Goal: Task Accomplishment & Management: Manage account settings

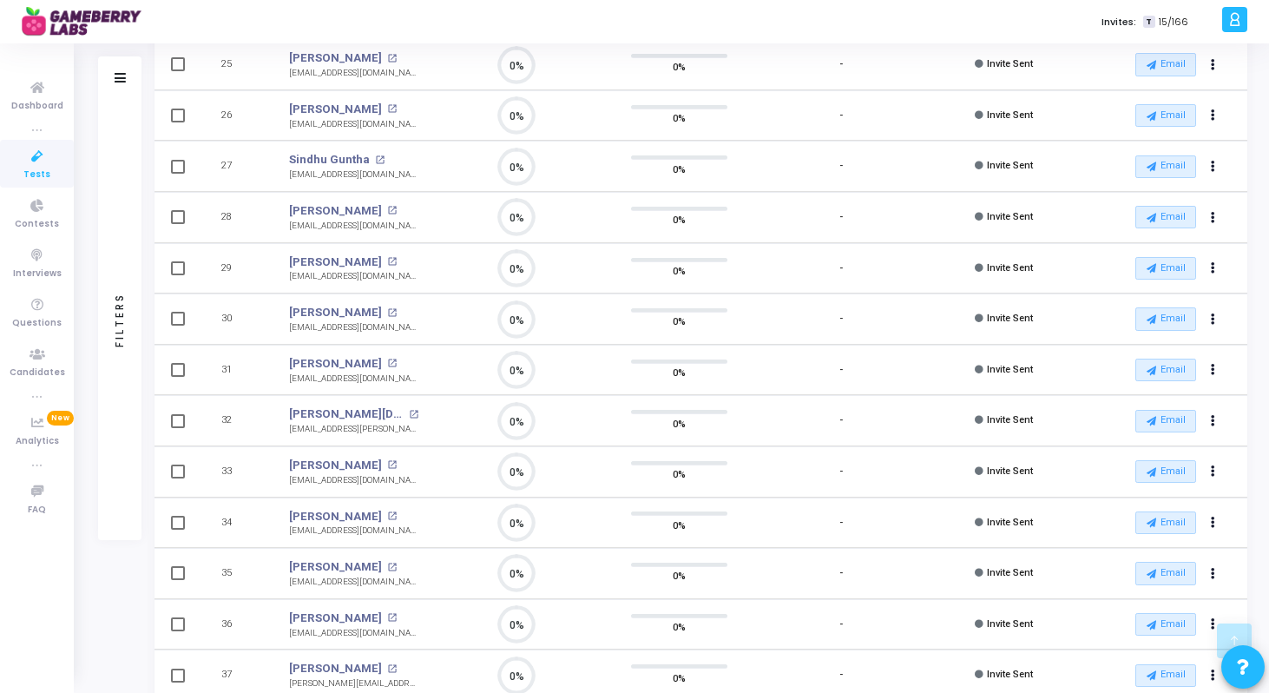
scroll to position [1844, 0]
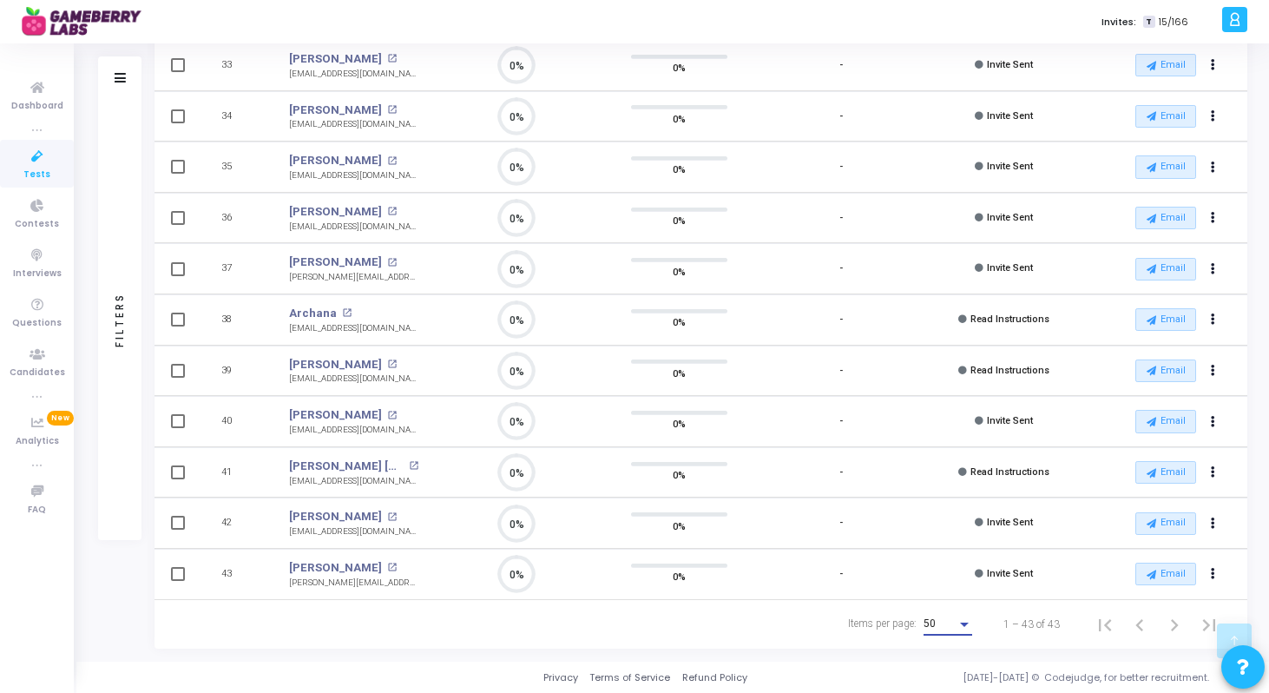
click at [970, 623] on div "Items per page:" at bounding box center [965, 624] width 16 height 14
click at [939, 617] on span "50" at bounding box center [949, 624] width 49 height 31
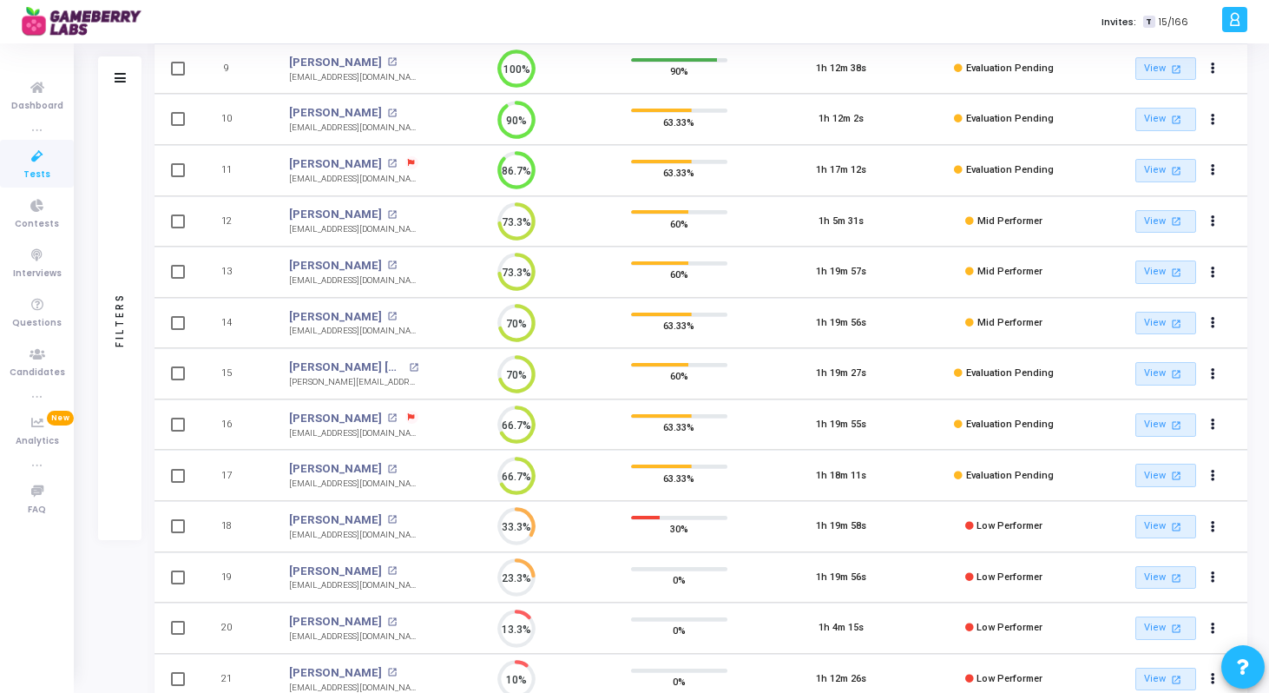
scroll to position [0, 0]
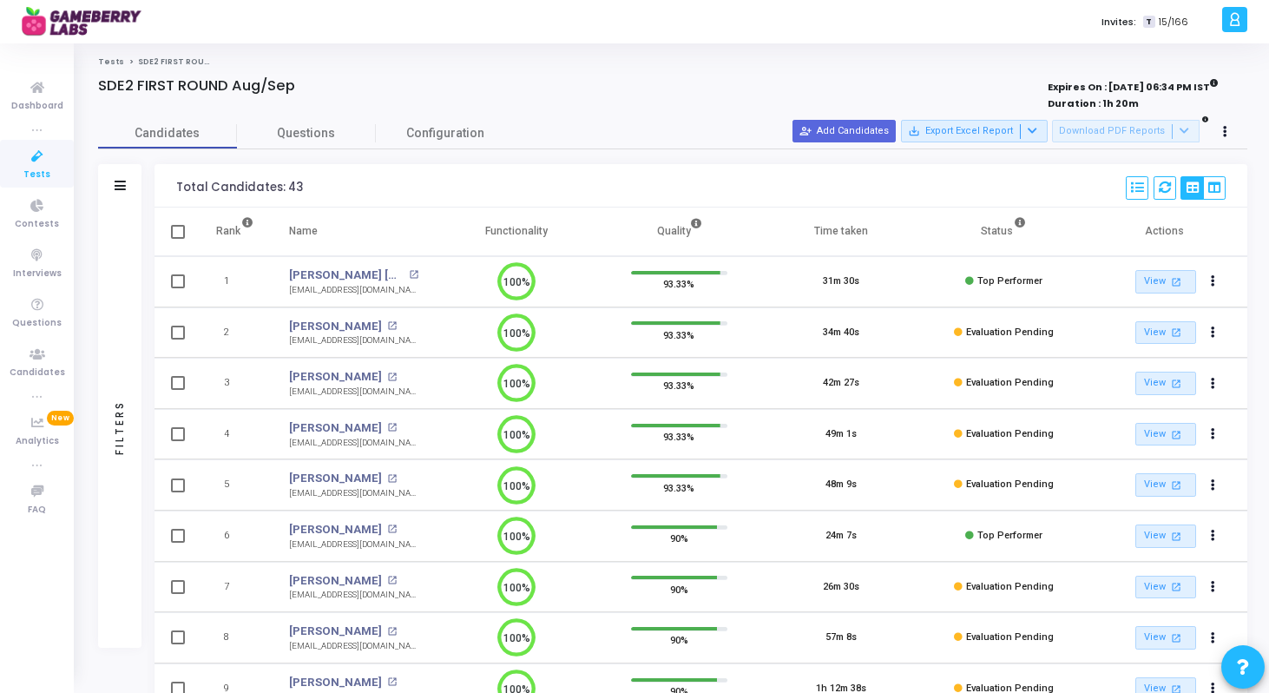
click at [1102, 83] on strong "Expires On : [DATE] 06:34 PM IST" at bounding box center [1133, 85] width 171 height 19
click at [381, 96] on div at bounding box center [434, 104] width 673 height 19
click at [1118, 92] on strong "Expires On : [DATE] 06:34 PM IST" at bounding box center [1133, 85] width 171 height 19
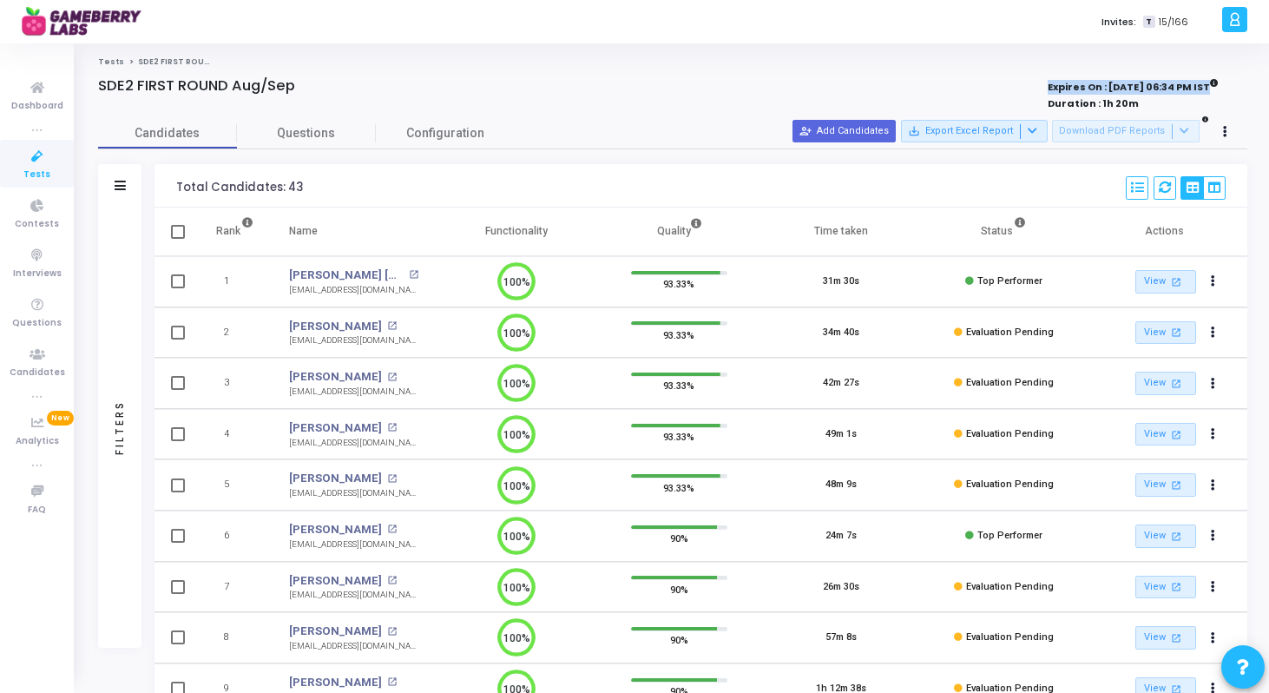
click at [1118, 92] on strong "Expires On : [DATE] 06:34 PM IST" at bounding box center [1133, 85] width 171 height 19
click at [1228, 140] on button at bounding box center [1226, 132] width 24 height 24
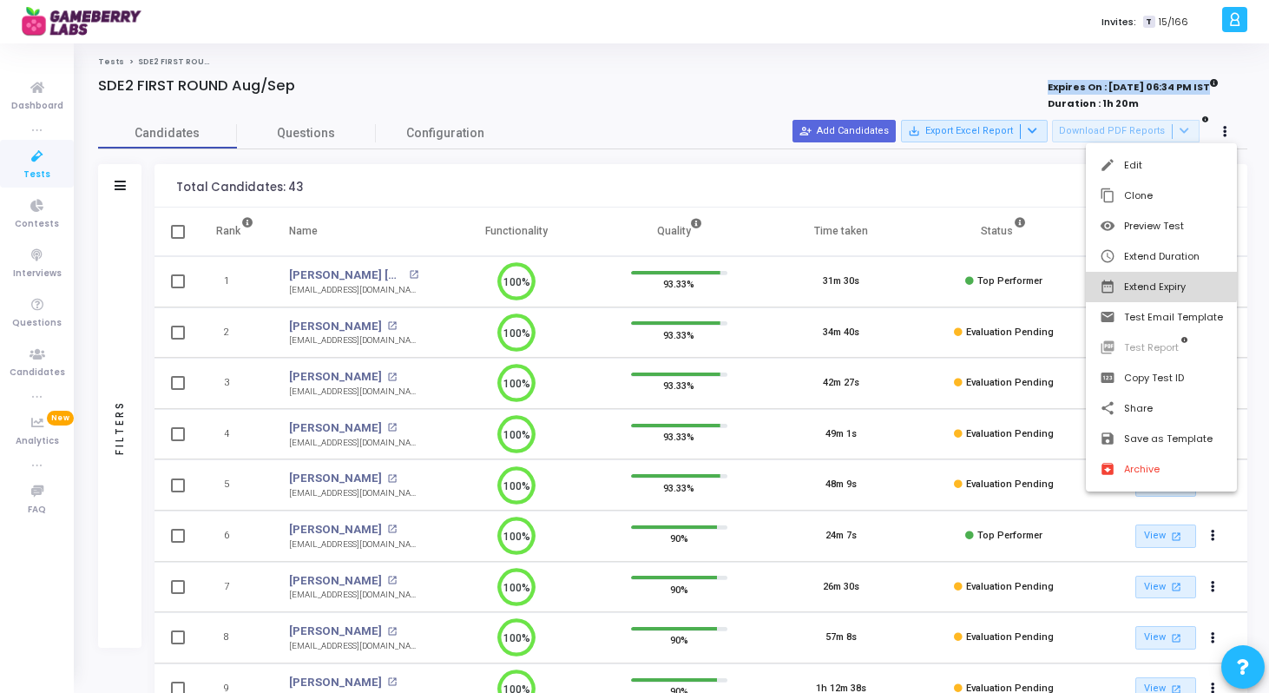
click at [1153, 279] on button "date_range Extend Expiry" at bounding box center [1161, 287] width 151 height 30
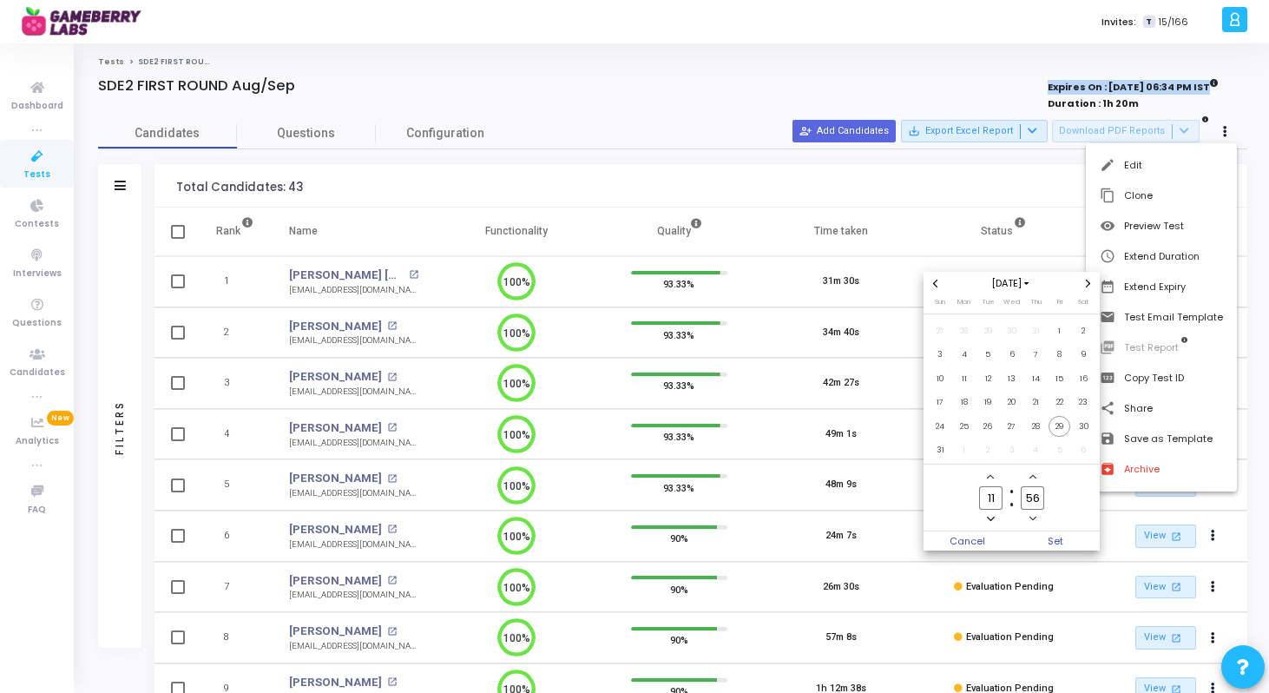
click at [1242, 86] on div at bounding box center [634, 346] width 1269 height 693
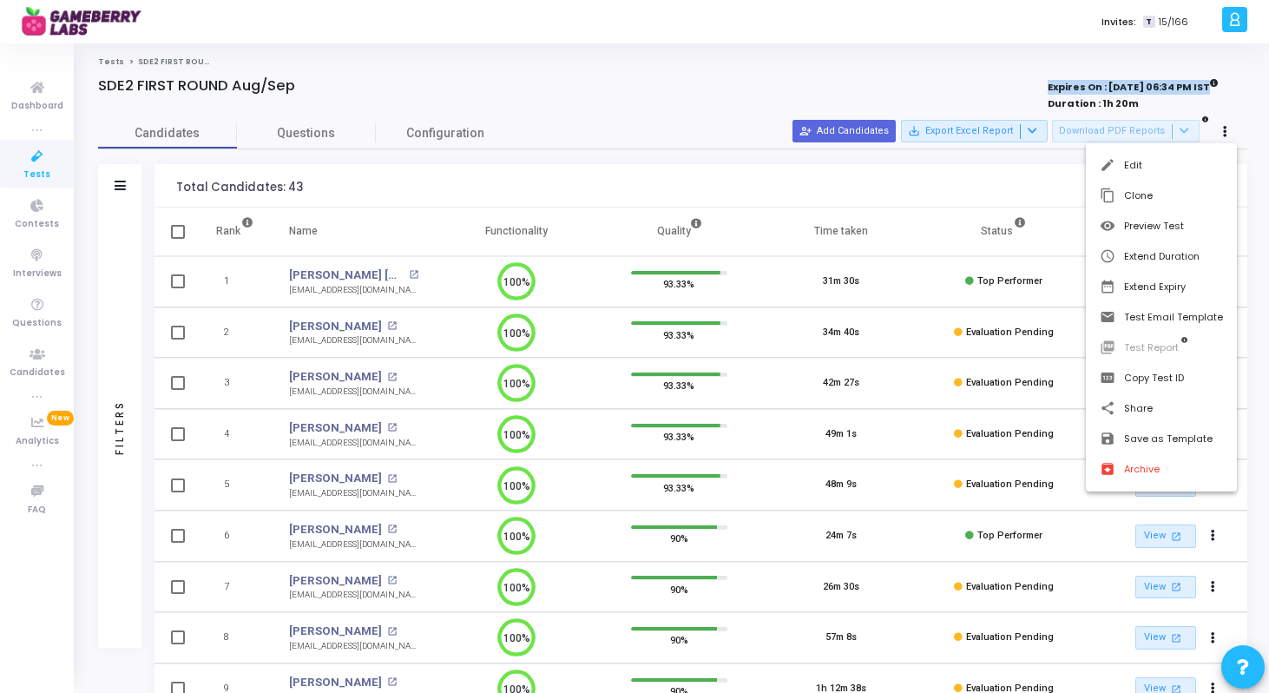
click at [1237, 122] on div at bounding box center [634, 346] width 1269 height 693
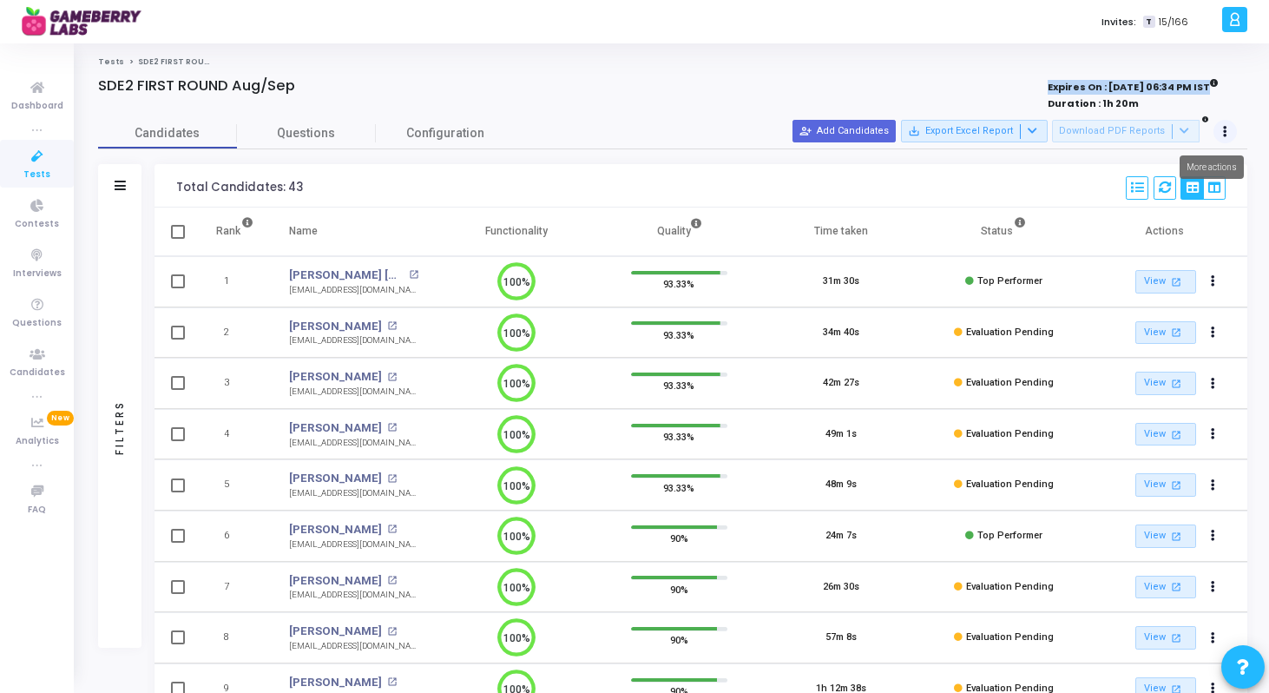
click at [1222, 131] on button at bounding box center [1226, 132] width 24 height 24
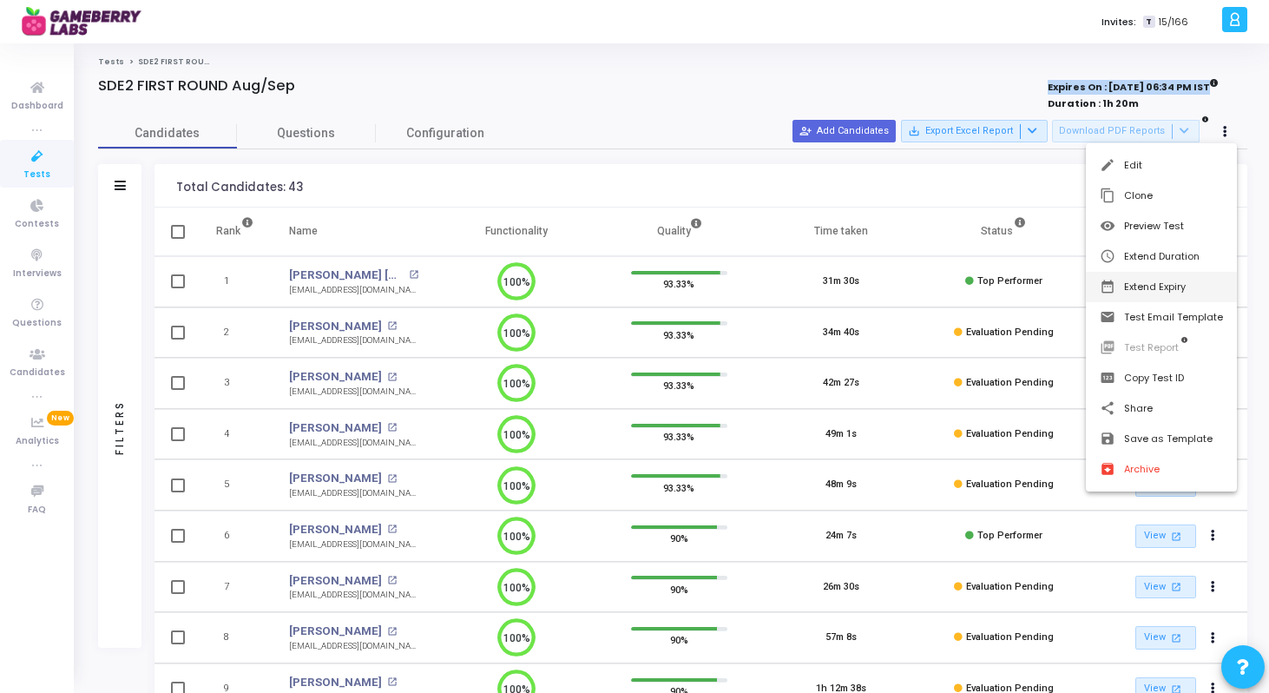
click at [1158, 290] on button "date_range Extend Expiry" at bounding box center [1161, 287] width 151 height 30
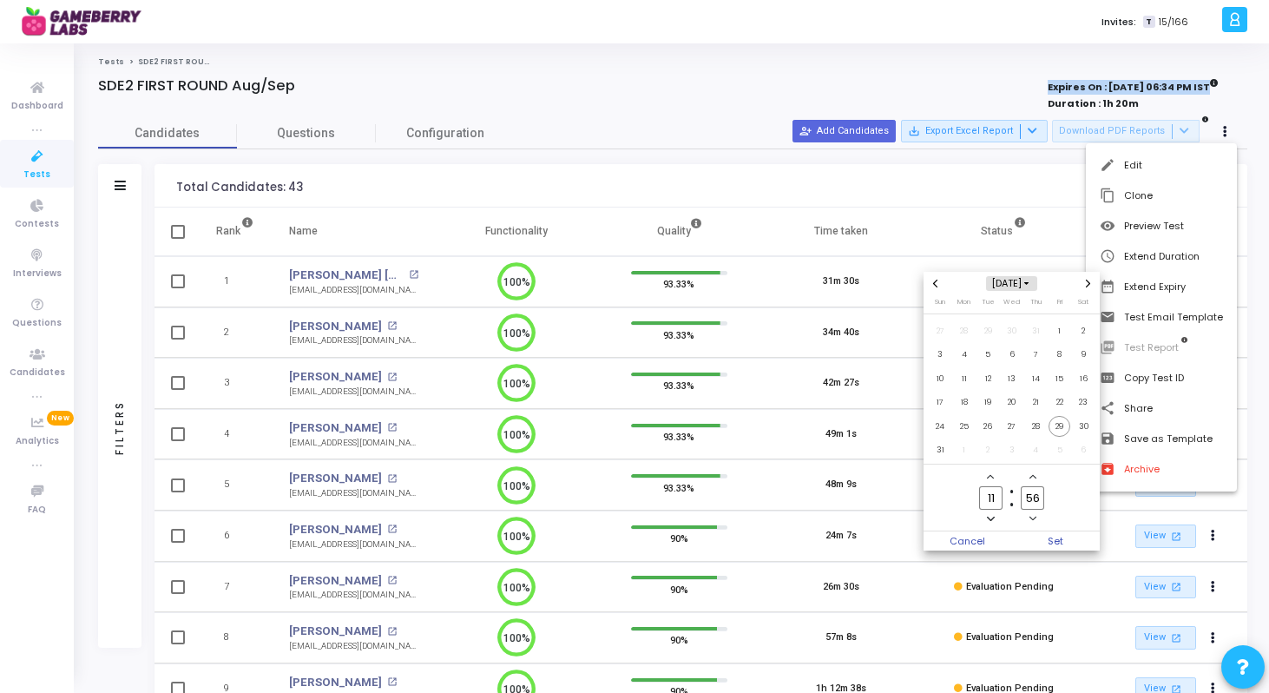
click at [1030, 285] on icon "Choose month and year" at bounding box center [1027, 283] width 5 height 5
click at [978, 386] on span "2025" at bounding box center [967, 387] width 42 height 18
click at [1065, 354] on span "Sep" at bounding box center [1068, 361] width 50 height 22
click at [991, 424] on span "30" at bounding box center [989, 427] width 22 height 22
click at [1033, 480] on span "Add a minute" at bounding box center [1032, 477] width 15 height 15
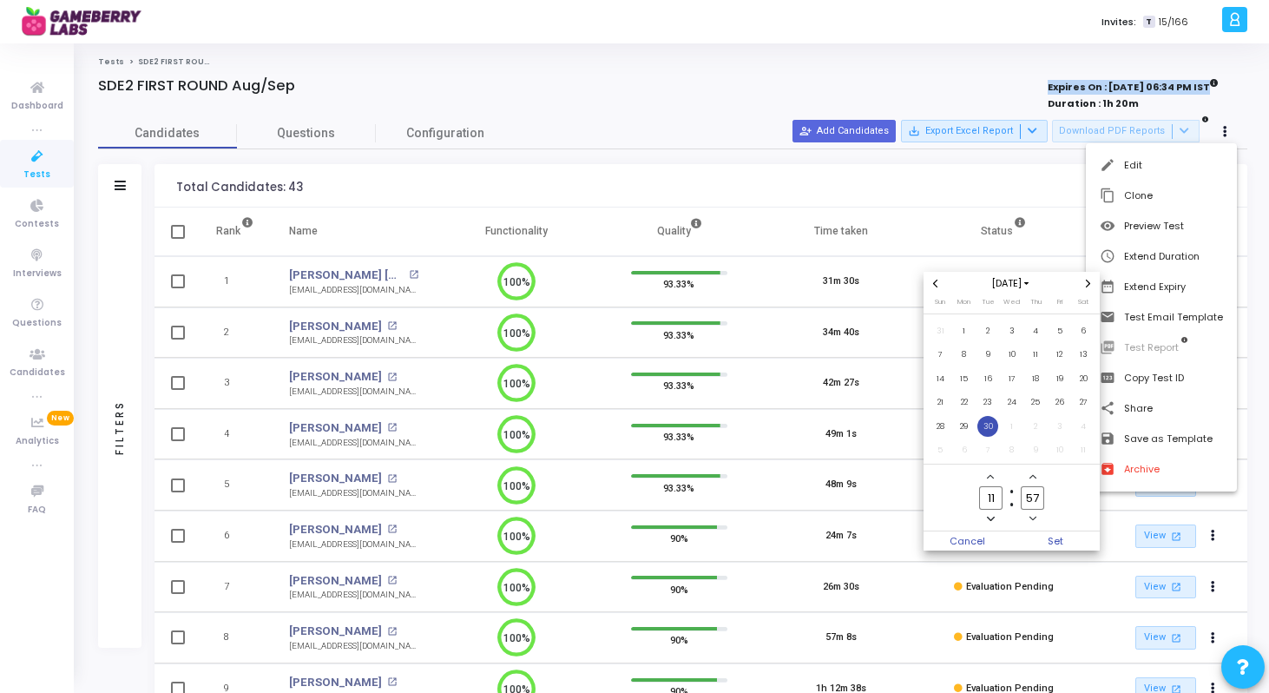
click at [1033, 480] on span "Add a minute" at bounding box center [1032, 477] width 15 height 15
type input "59"
click at [1058, 540] on span "Set" at bounding box center [1056, 540] width 89 height 19
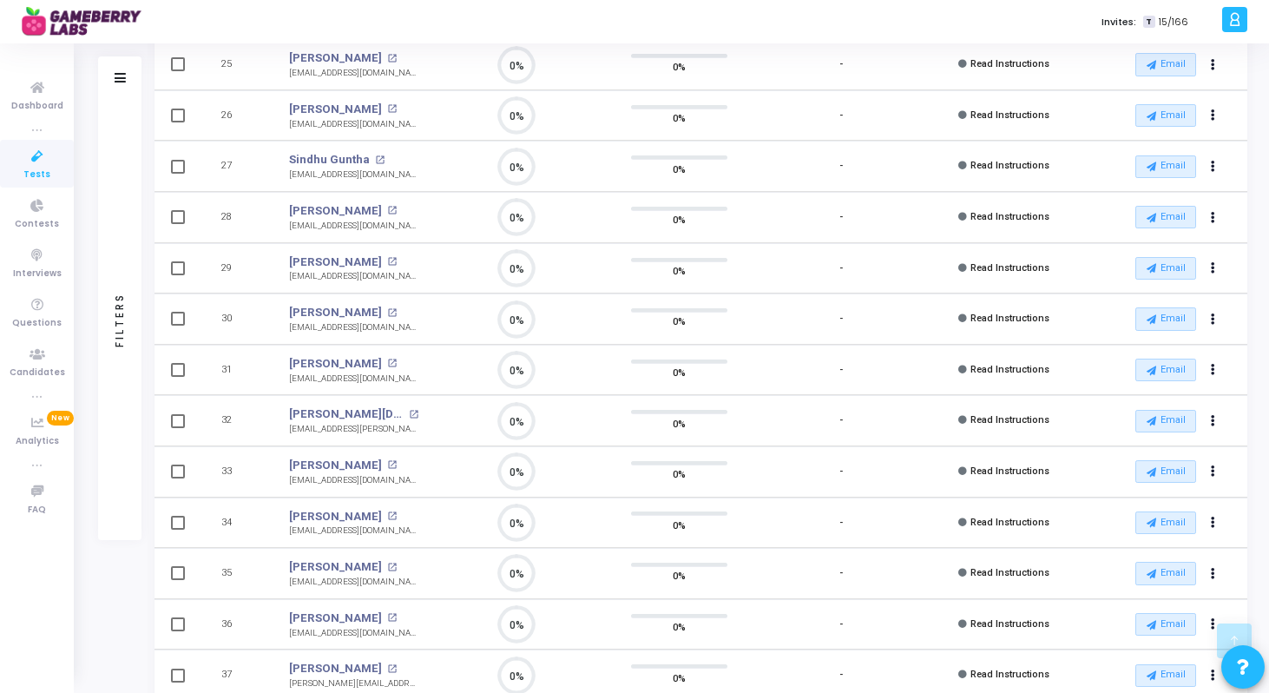
scroll to position [1810, 0]
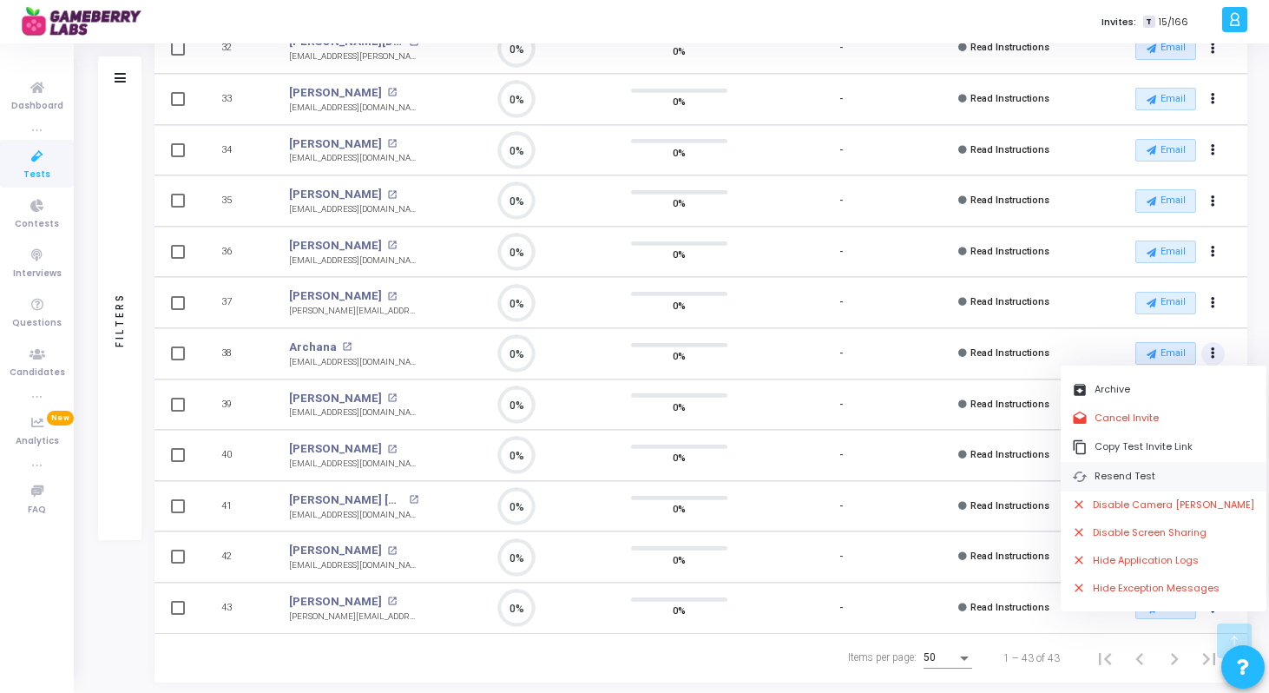
click at [1149, 472] on button "cached Resend Test" at bounding box center [1164, 476] width 206 height 29
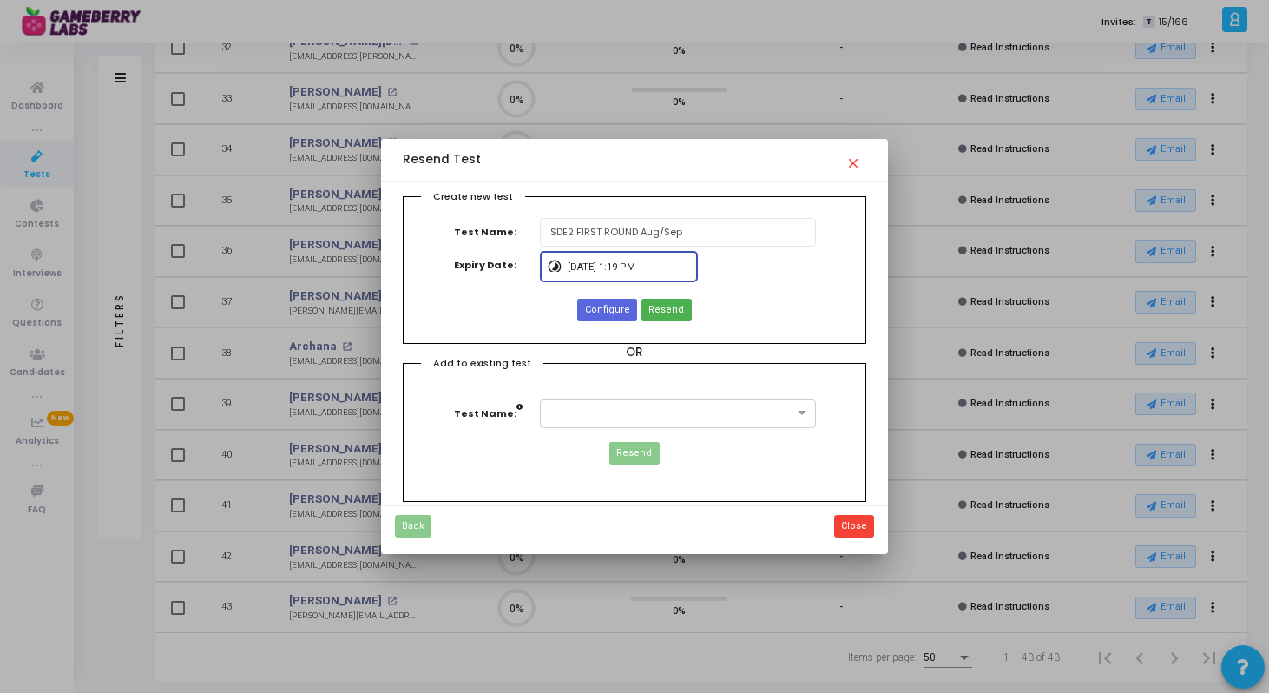
click at [595, 268] on input "8/30/2025, 1:19 PM" at bounding box center [629, 267] width 122 height 10
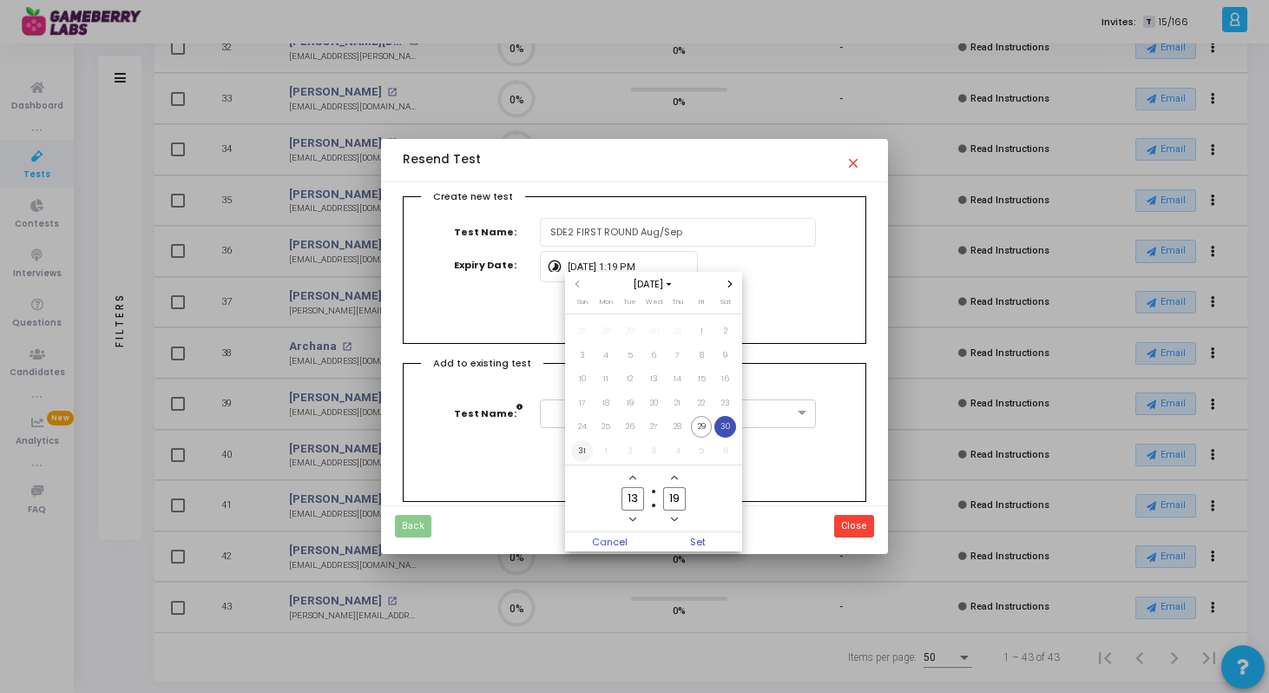
click at [583, 448] on span "31" at bounding box center [582, 451] width 22 height 22
click at [761, 260] on div at bounding box center [634, 346] width 1269 height 693
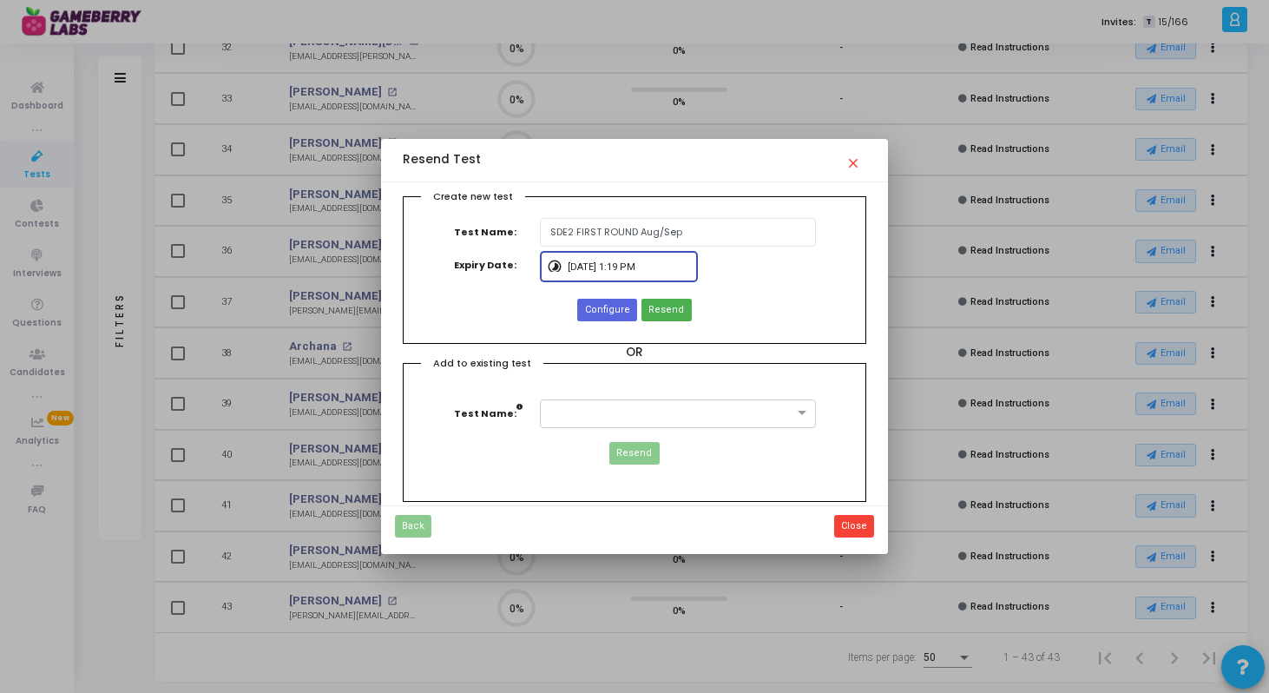
click at [625, 266] on input "8/30/2025, 1:19 PM" at bounding box center [629, 267] width 122 height 10
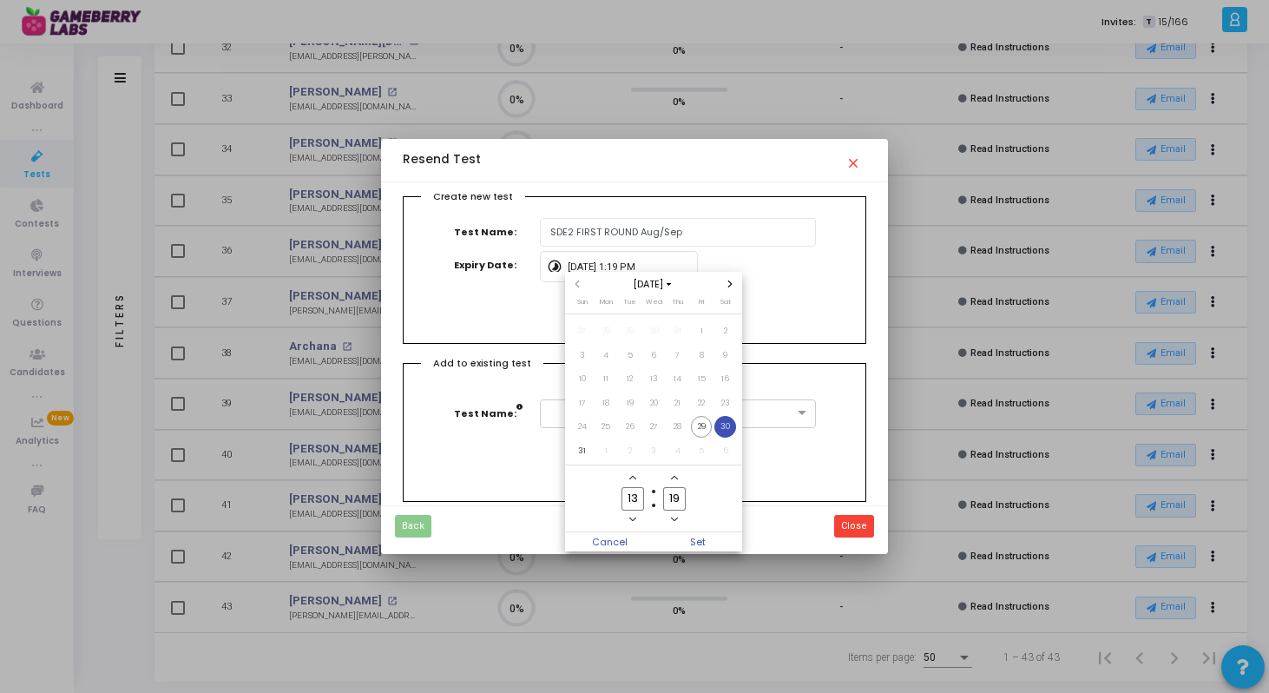
click at [639, 482] on button "Add a hour" at bounding box center [633, 478] width 15 height 15
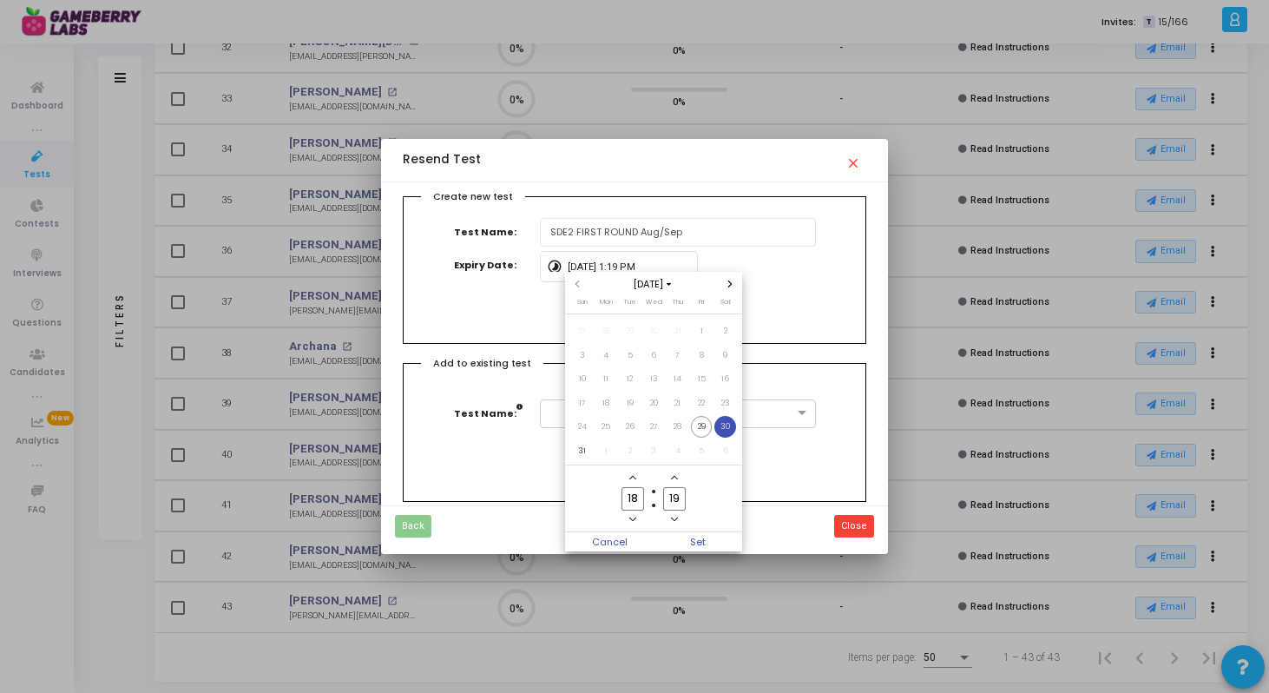
click at [639, 482] on button "Add a hour" at bounding box center [633, 478] width 15 height 15
type input "20"
click at [676, 515] on span "Minus a minute" at bounding box center [675, 519] width 15 height 15
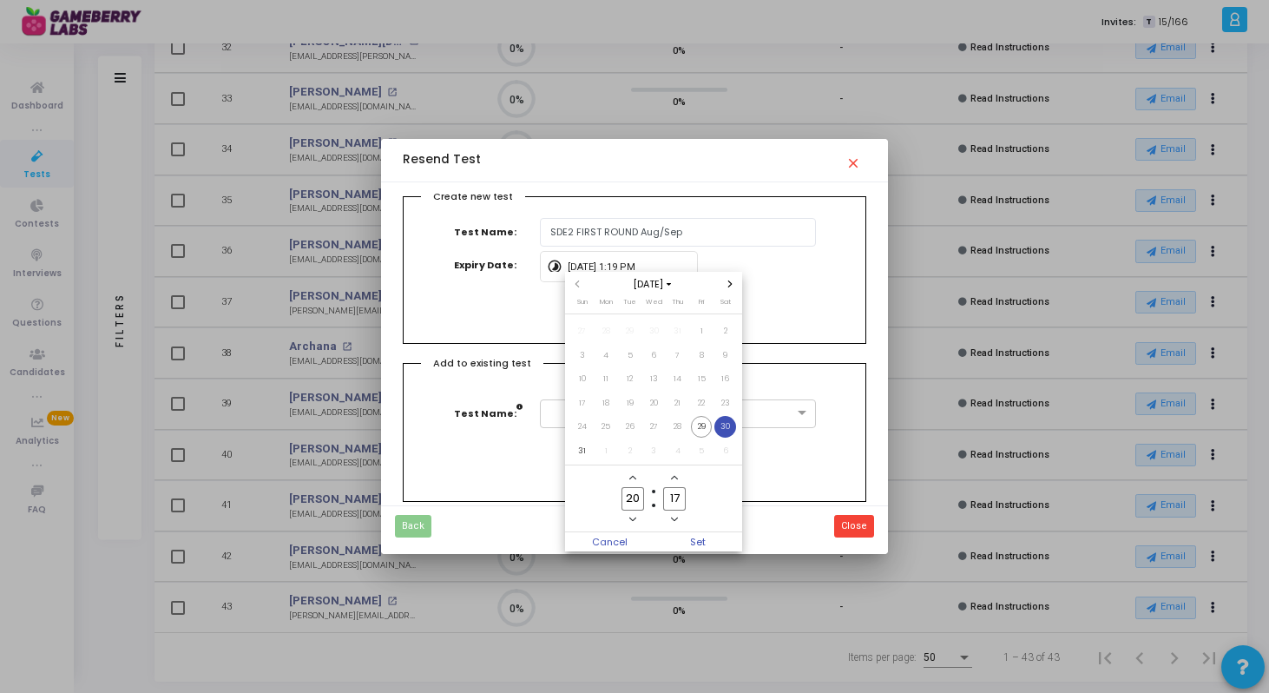
click at [676, 515] on span "Minus a minute" at bounding box center [675, 519] width 15 height 15
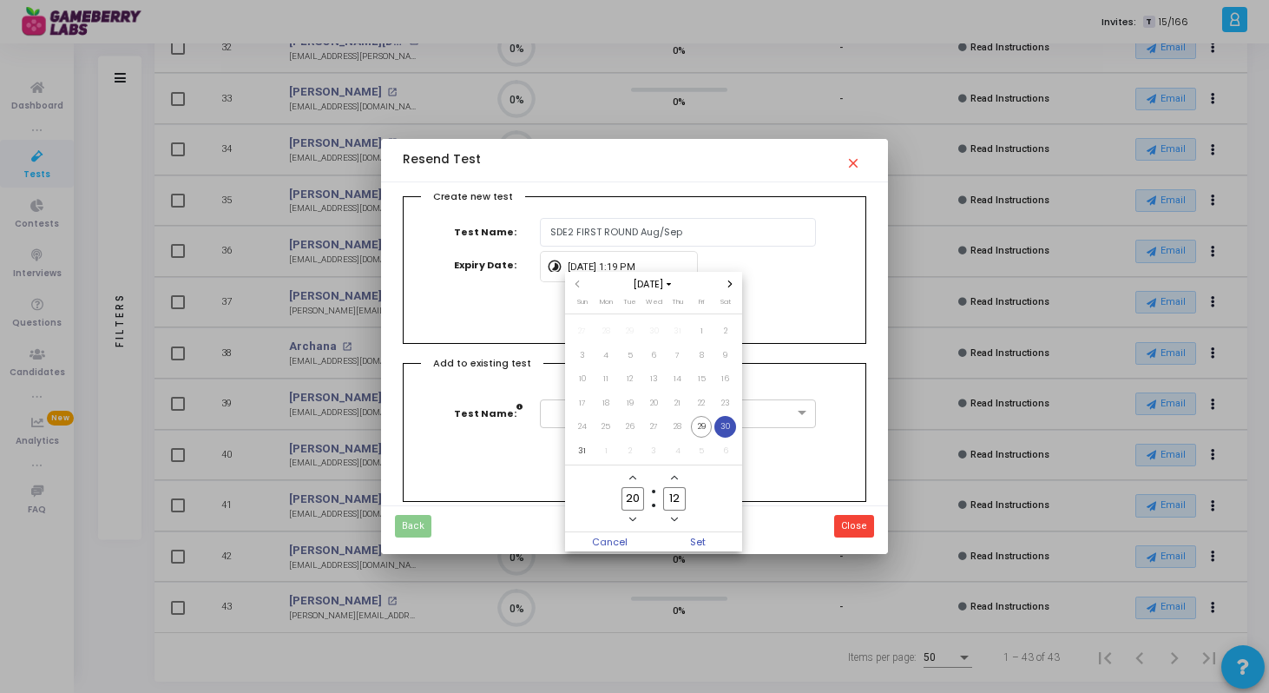
click at [676, 515] on span "Minus a minute" at bounding box center [675, 519] width 15 height 15
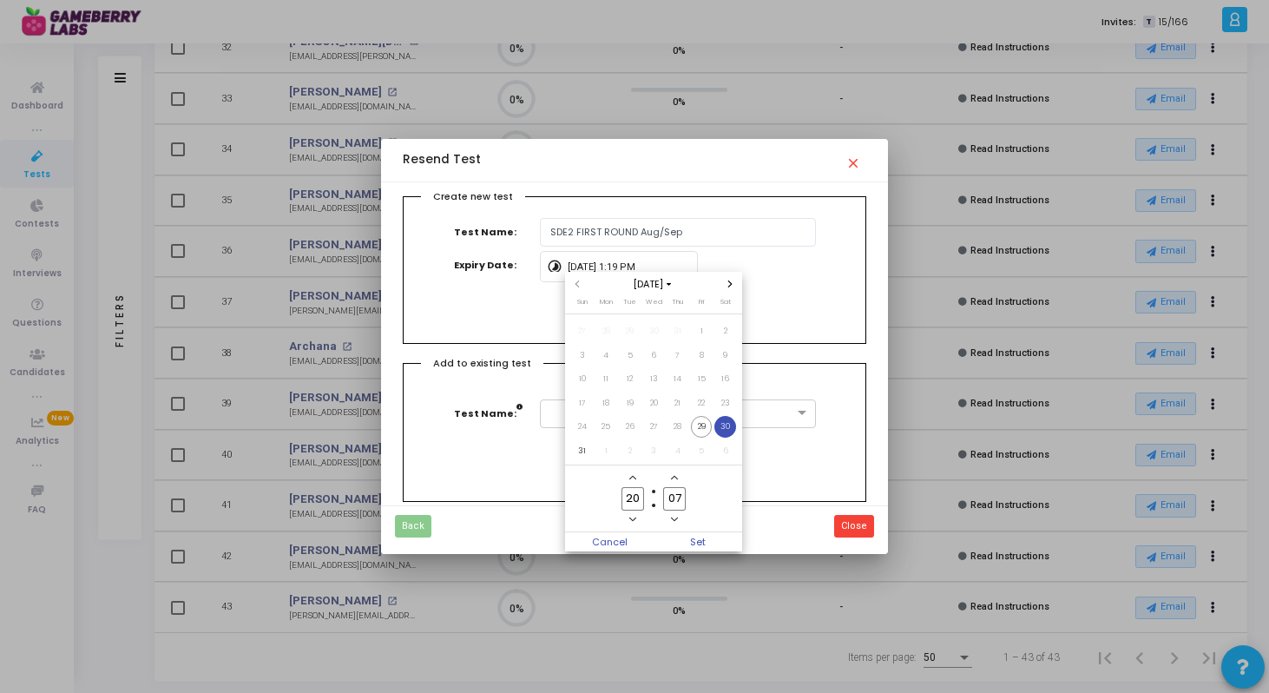
click at [676, 515] on span "Minus a minute" at bounding box center [675, 519] width 15 height 15
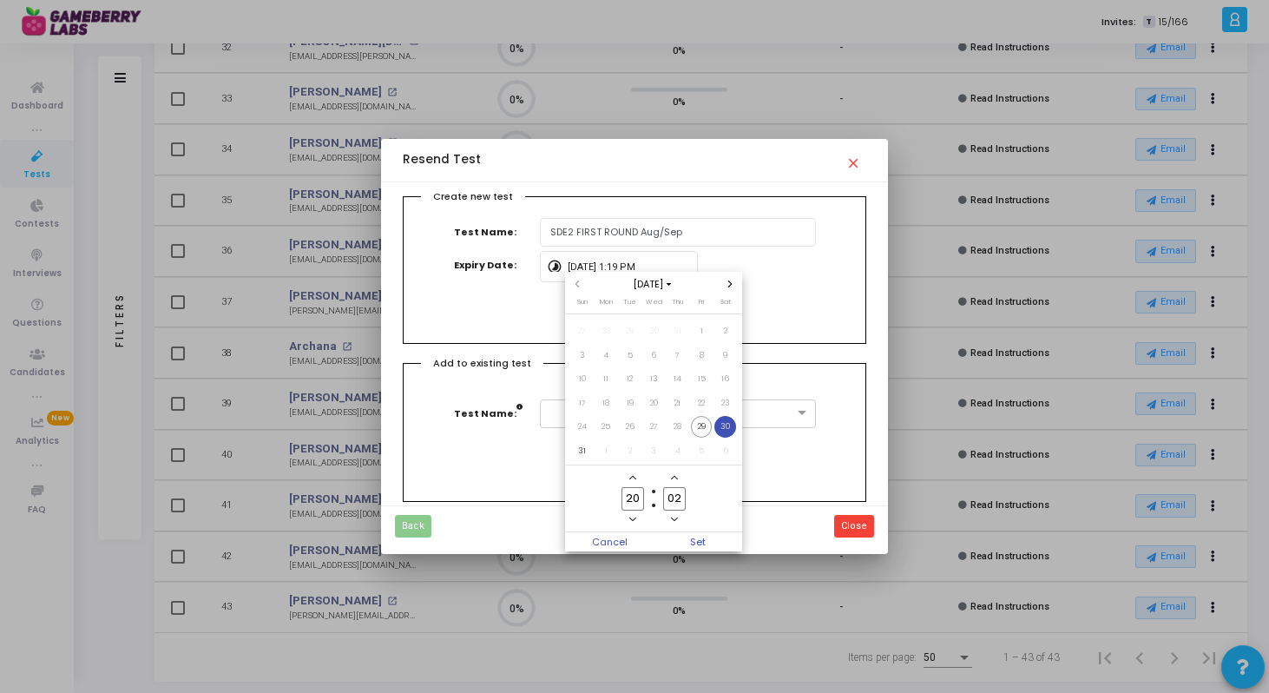
click at [676, 515] on span "Minus a minute" at bounding box center [675, 519] width 15 height 15
type input "01"
click at [636, 483] on span "Add a hour" at bounding box center [633, 478] width 15 height 15
type input "22"
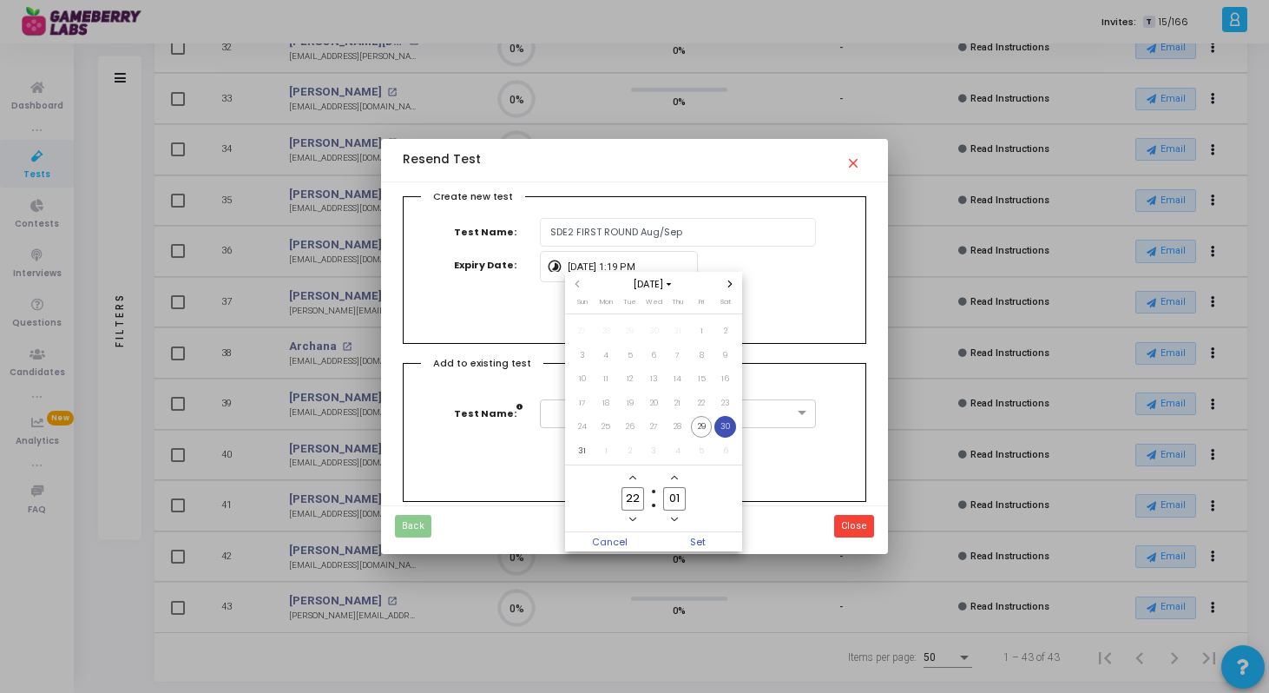
click at [674, 517] on icon "Minus a minute" at bounding box center [674, 519] width 7 height 7
type input "00"
click at [586, 450] on span "31" at bounding box center [582, 451] width 22 height 22
click at [692, 535] on span "Set" at bounding box center [698, 541] width 89 height 19
type input "8/31/2025, 10:00 PM"
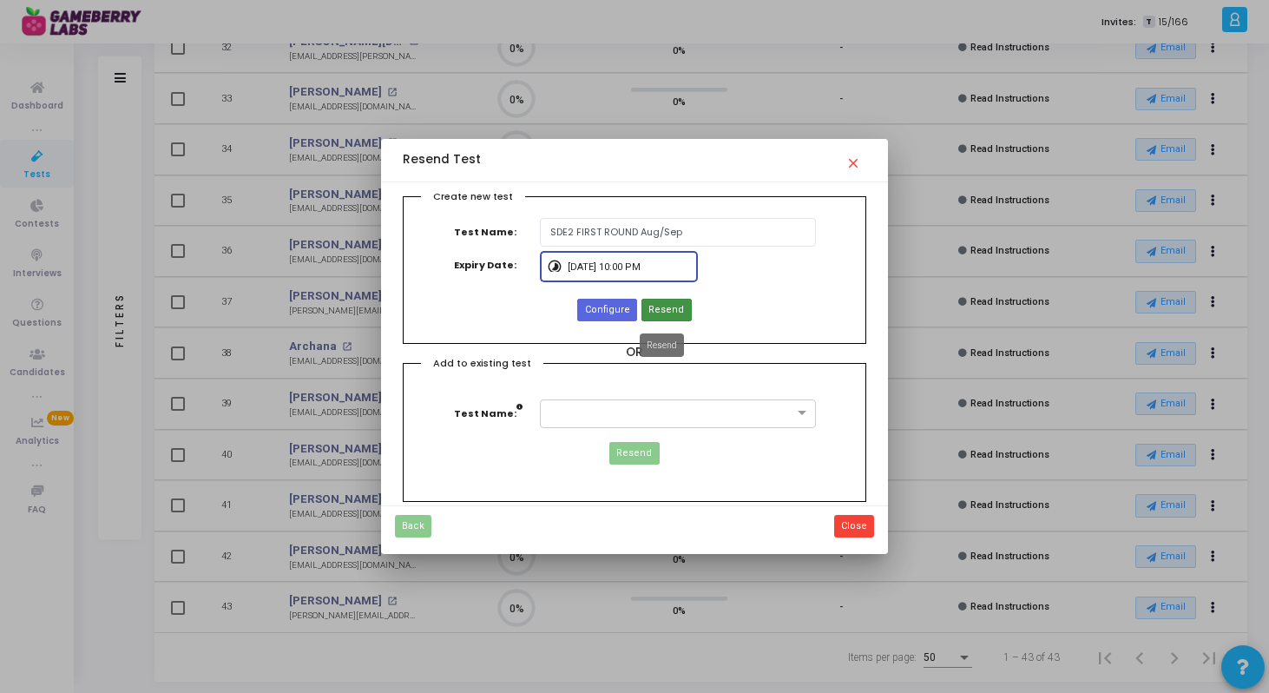
click at [662, 313] on span "Resend" at bounding box center [667, 310] width 36 height 15
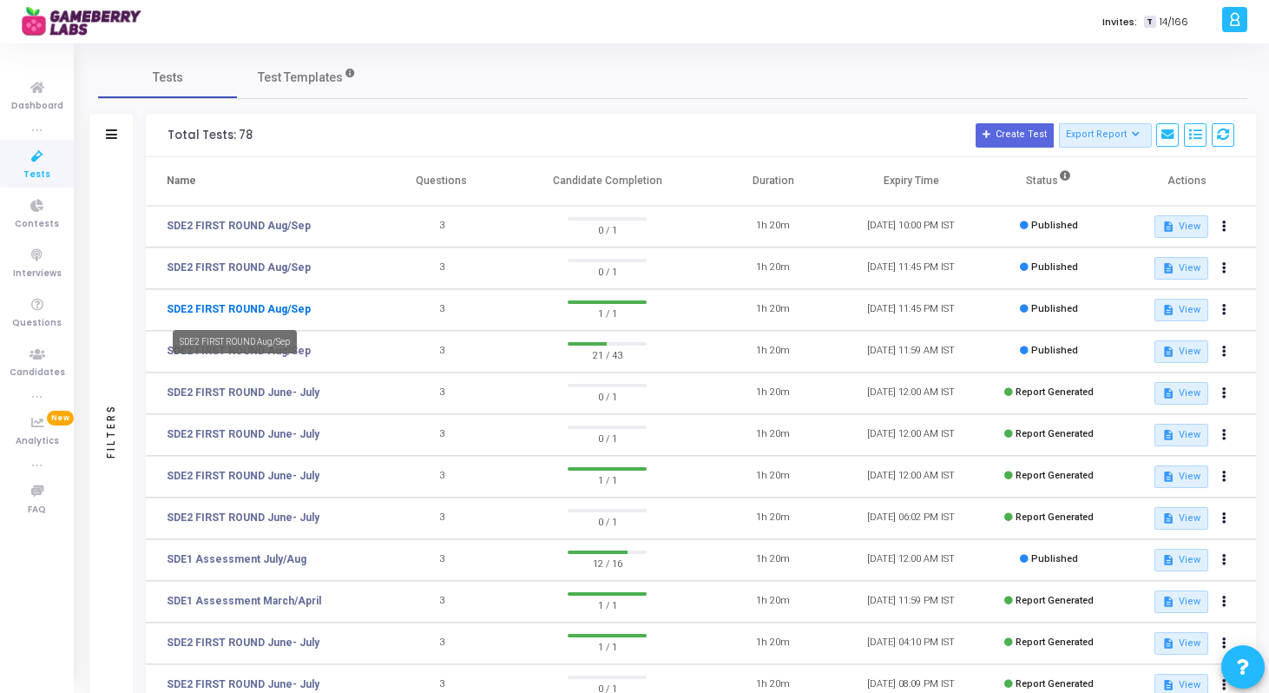
click at [293, 313] on link "SDE2 FIRST ROUND Aug/Sep" at bounding box center [239, 309] width 144 height 16
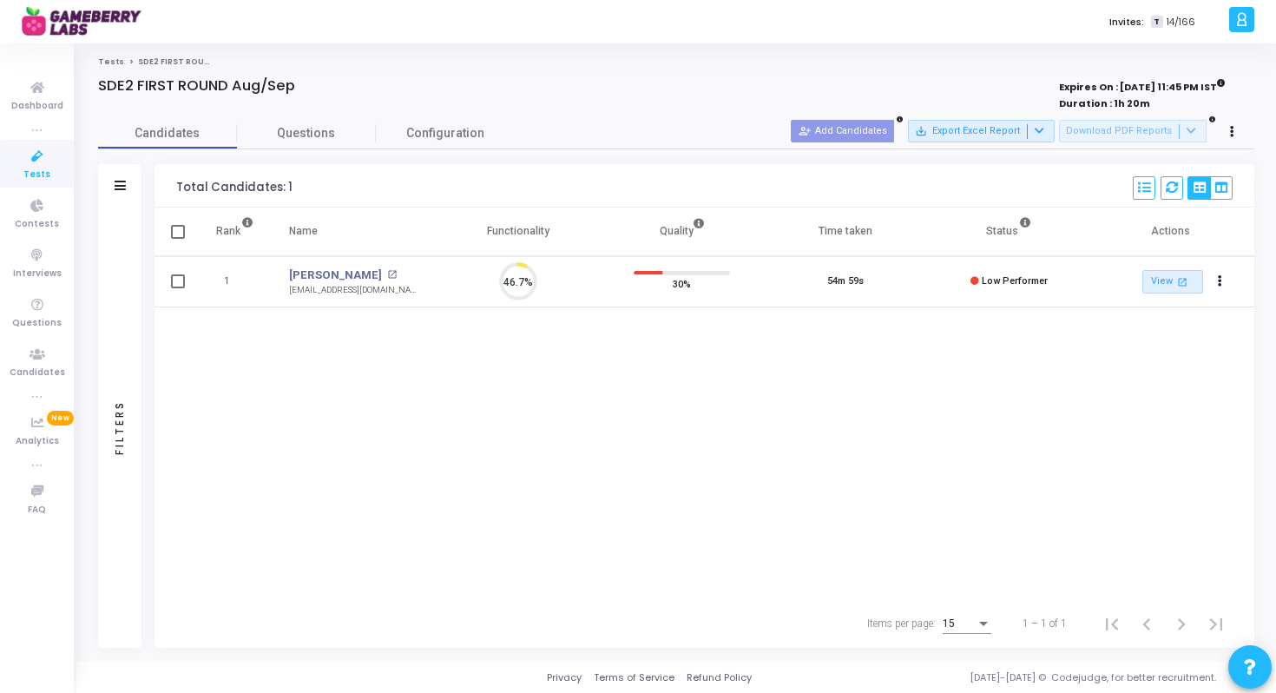
scroll to position [36, 44]
click at [1225, 282] on button "Actions" at bounding box center [1220, 282] width 24 height 24
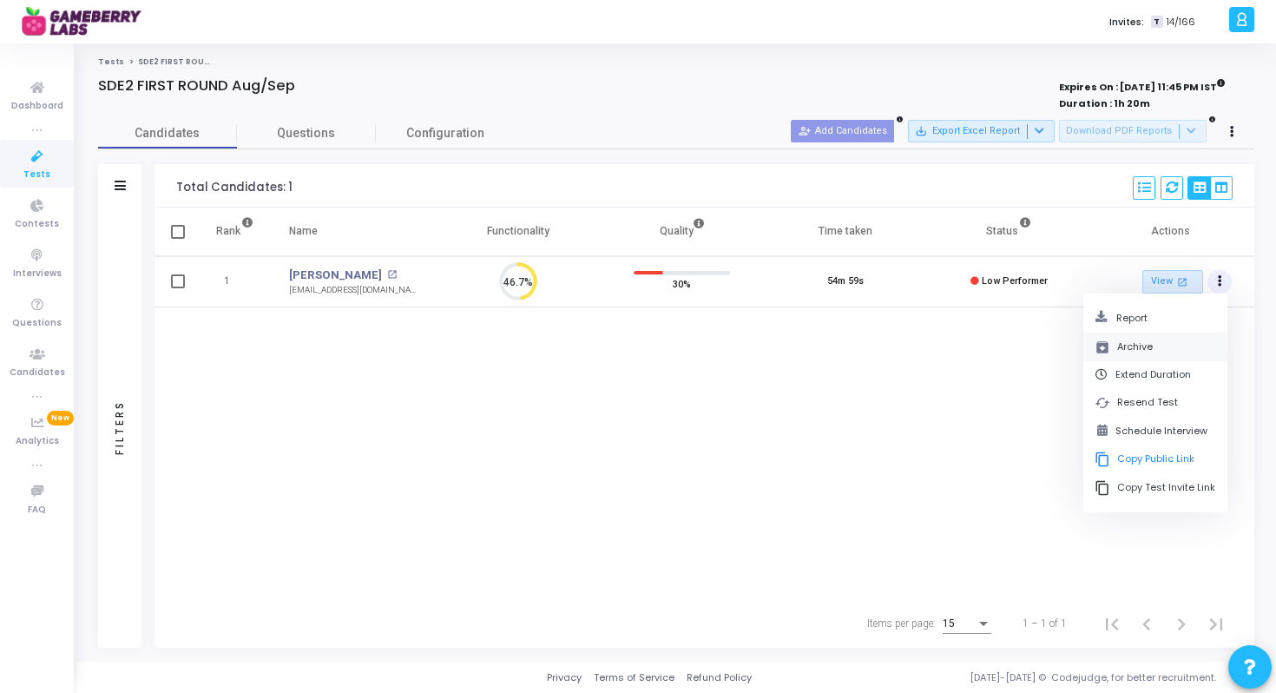
click at [1162, 343] on button "archive Archive" at bounding box center [1156, 347] width 144 height 29
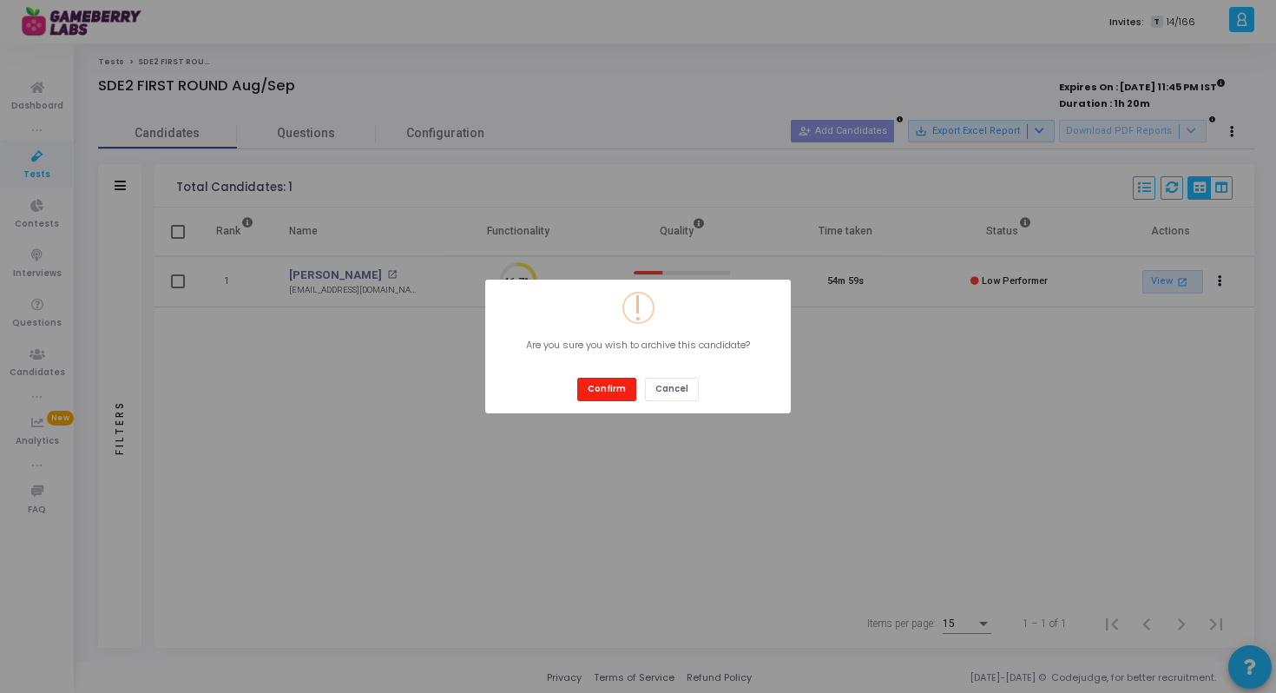
click at [620, 392] on button "Confirm" at bounding box center [606, 389] width 59 height 23
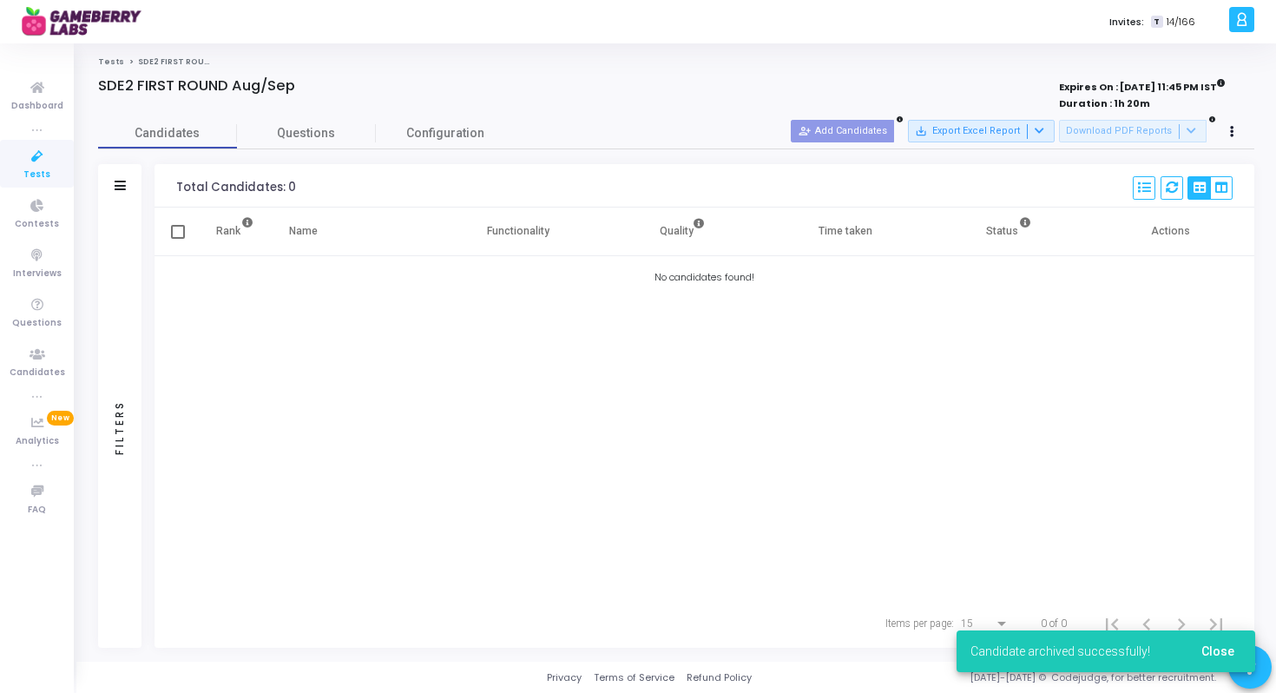
click at [161, 60] on span "SDE2 FIRST ROUND Aug/Sep" at bounding box center [196, 61] width 117 height 10
click at [114, 63] on link "Tests" at bounding box center [111, 61] width 26 height 10
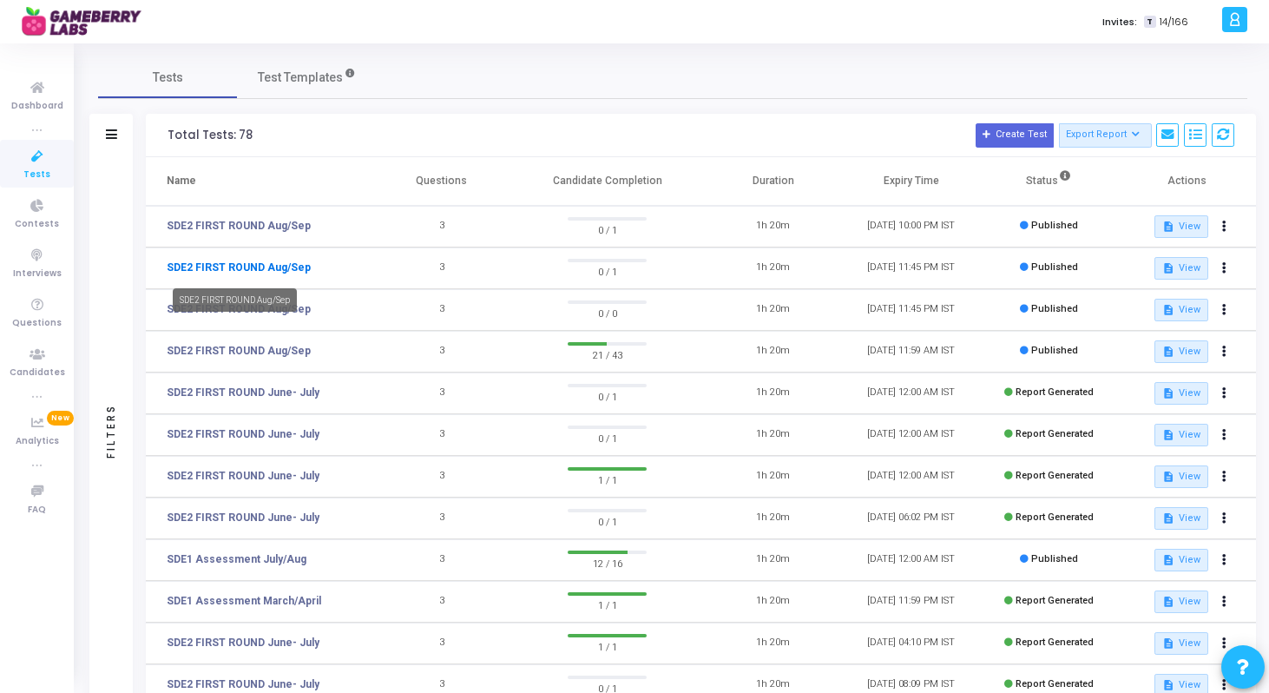
click at [284, 270] on link "SDE2 FIRST ROUND Aug/Sep" at bounding box center [239, 268] width 144 height 16
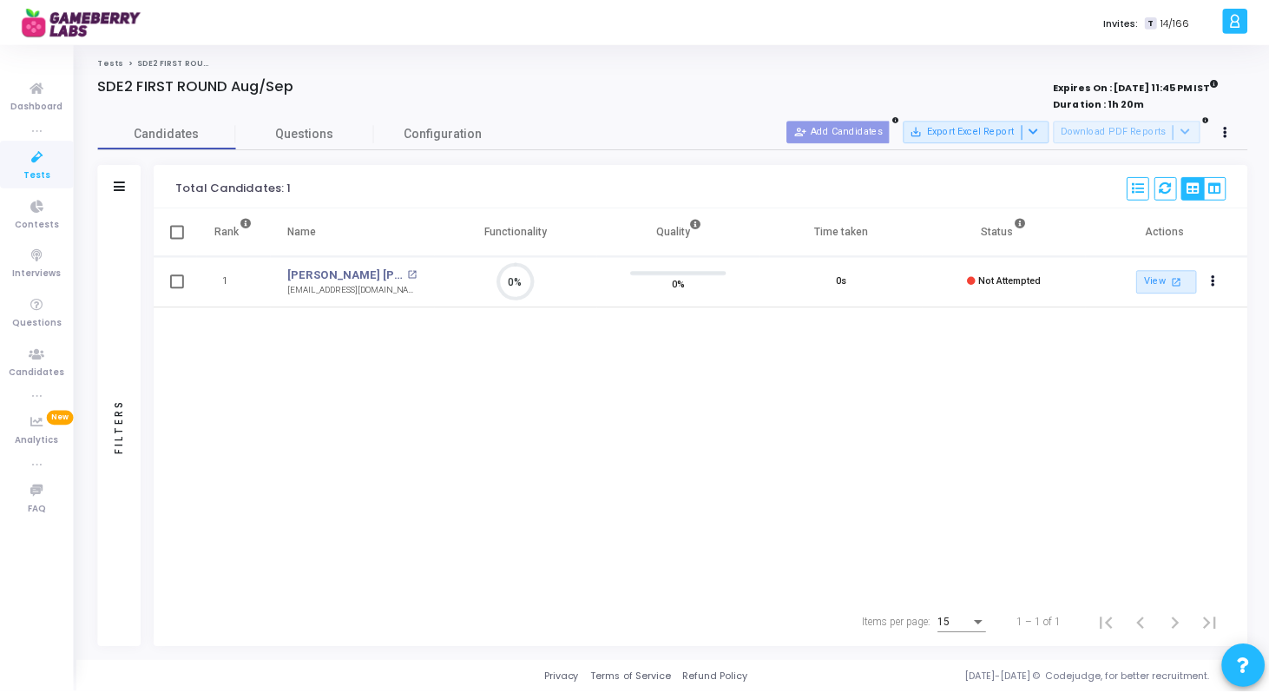
scroll to position [8, 8]
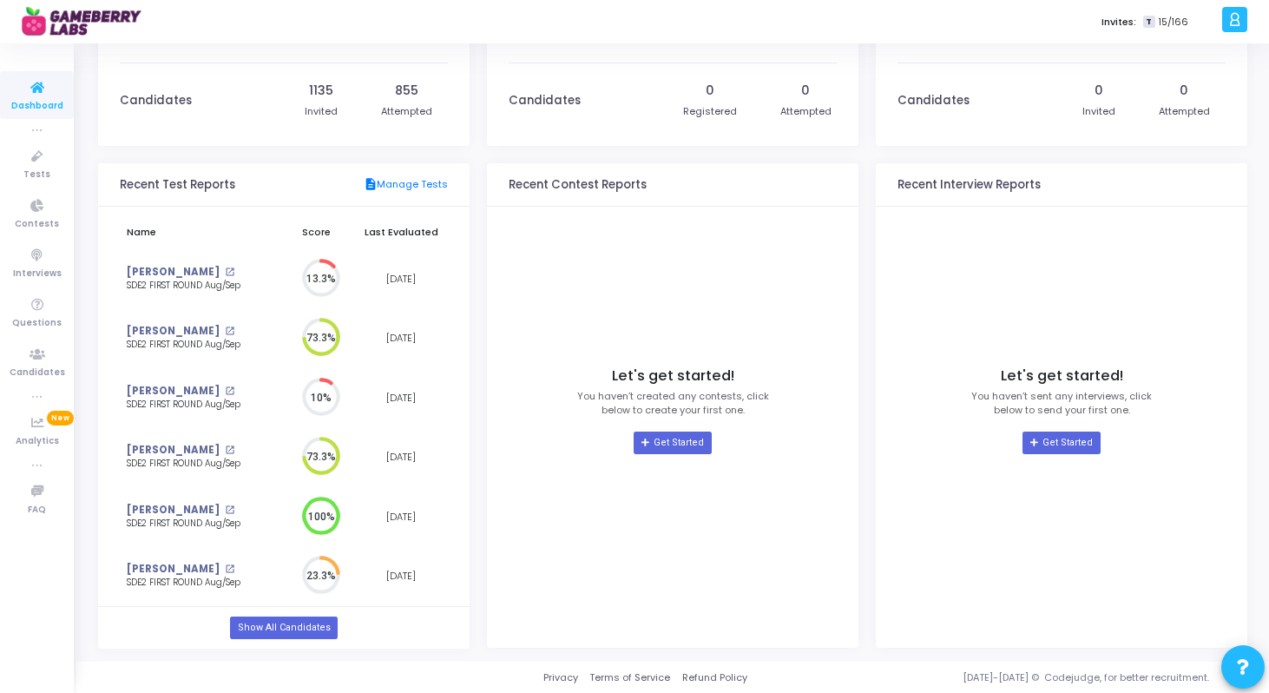
scroll to position [76, 0]
click at [316, 625] on link "Show All Candidates" at bounding box center [283, 627] width 107 height 23
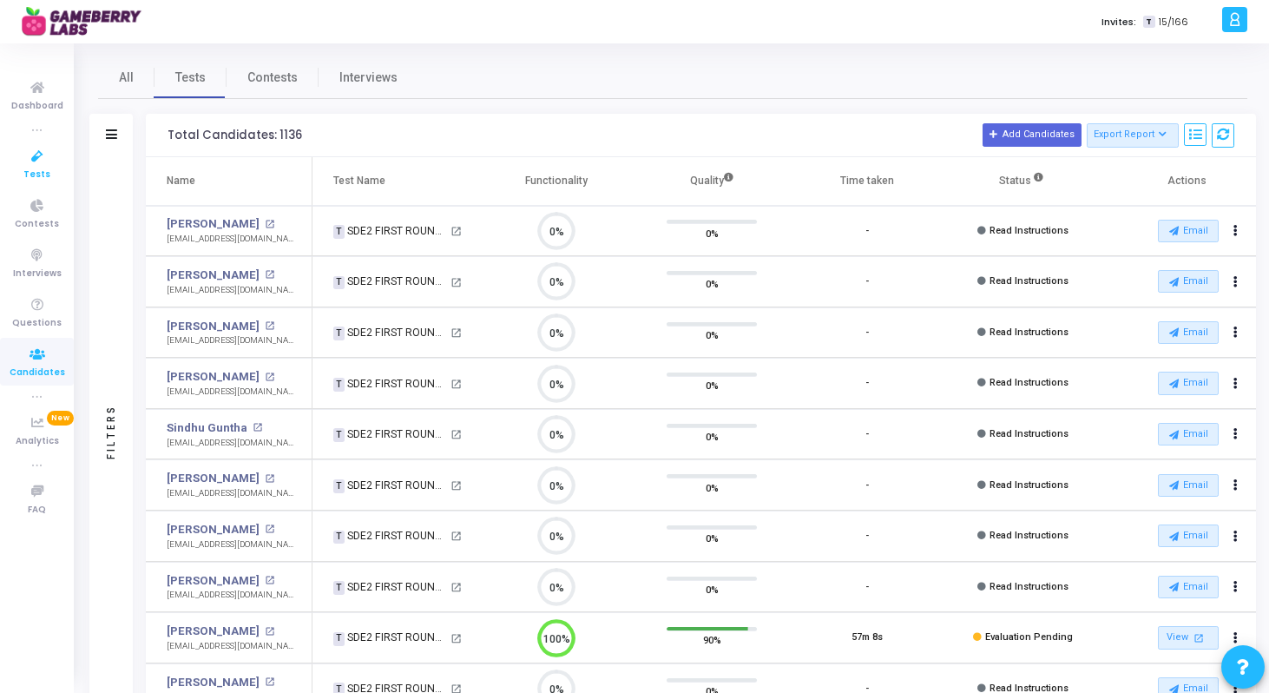
click at [50, 154] on icon at bounding box center [37, 157] width 36 height 22
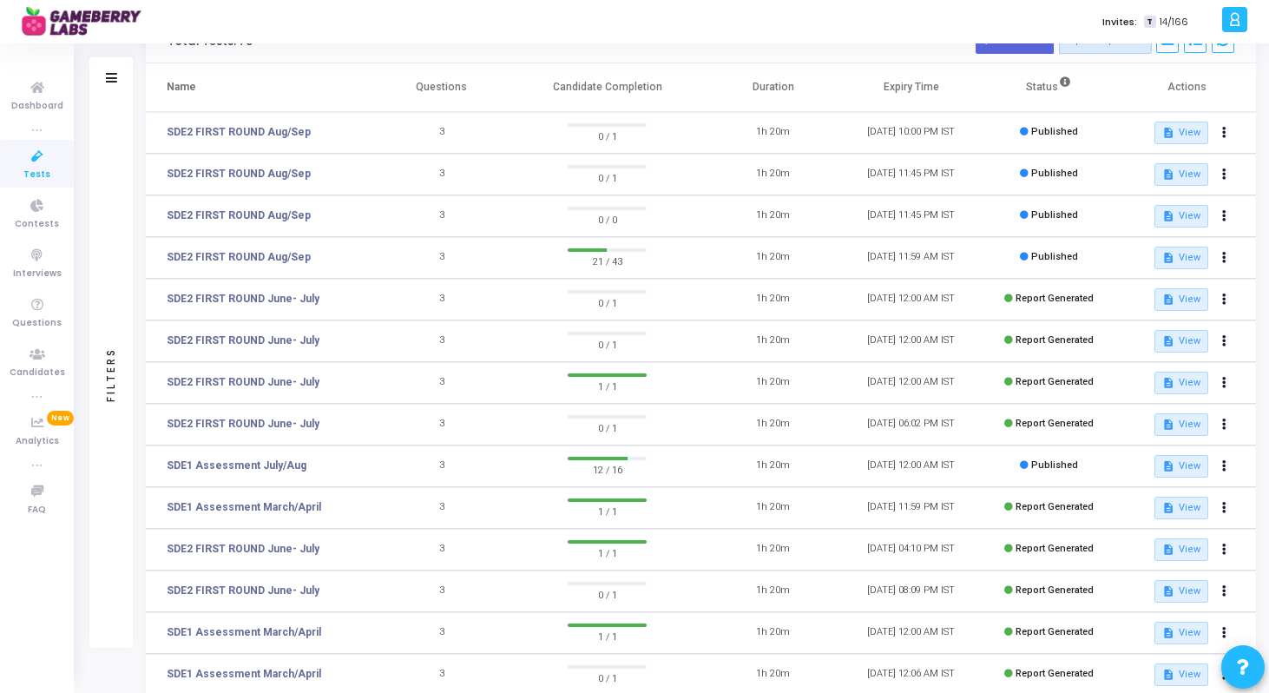
scroll to position [101, 0]
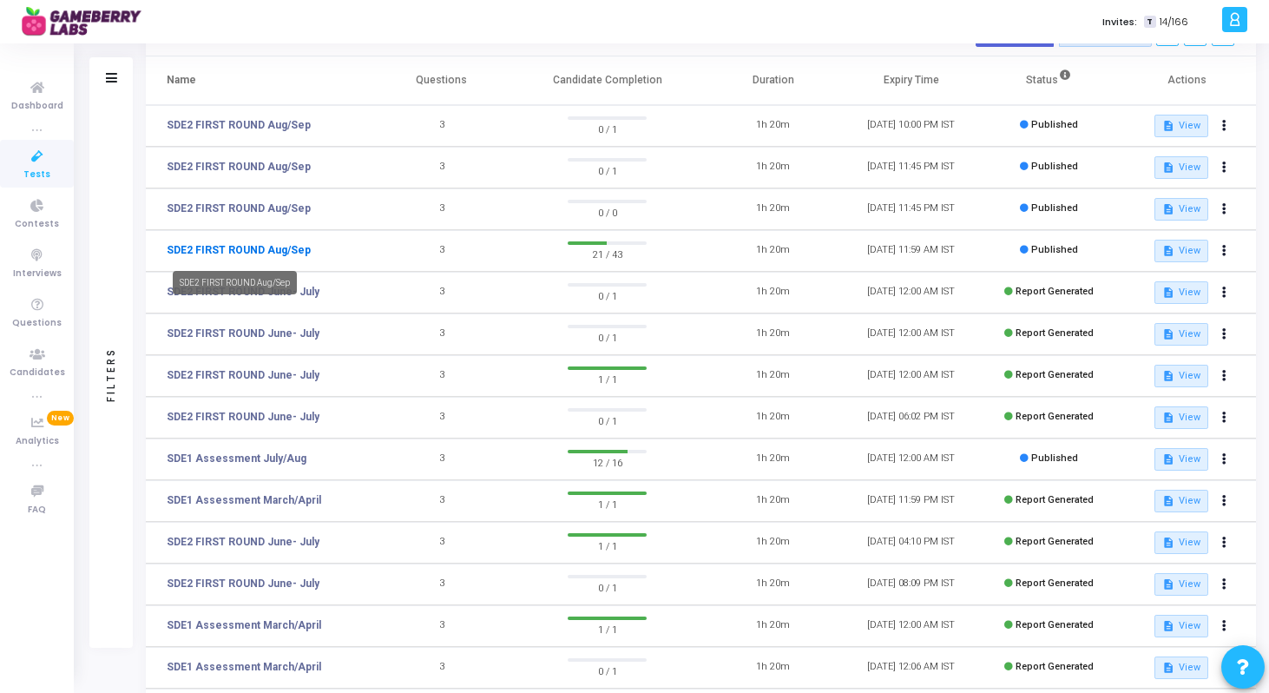
click at [267, 257] on link "SDE2 FIRST ROUND Aug/Sep" at bounding box center [239, 250] width 144 height 16
